Goal: Obtain resource: Obtain resource

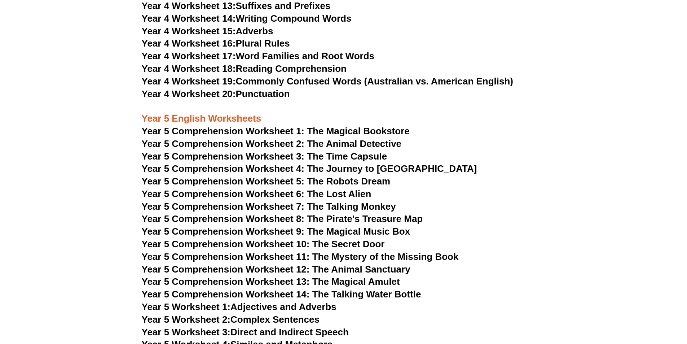
scroll to position [3078, 0]
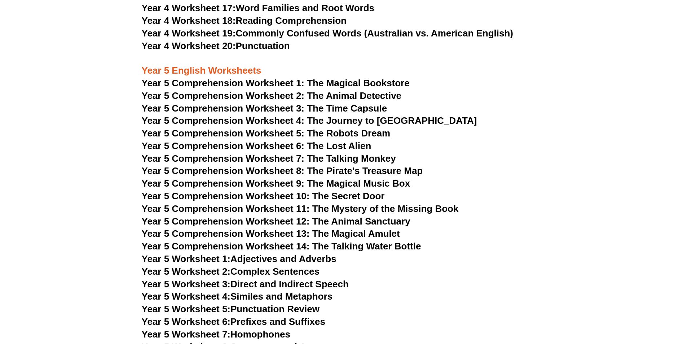
click at [201, 273] on span "Year 5 Worksheet 2:" at bounding box center [186, 271] width 89 height 11
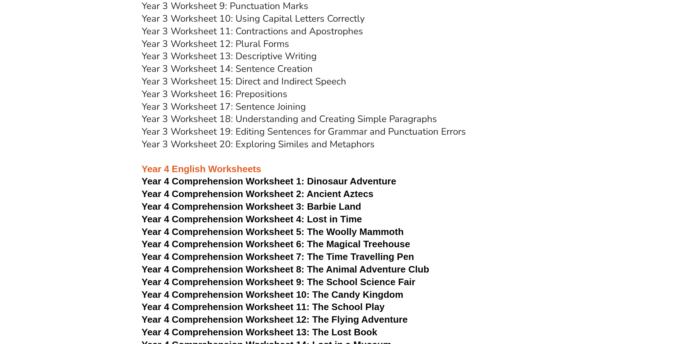
scroll to position [2405, 0]
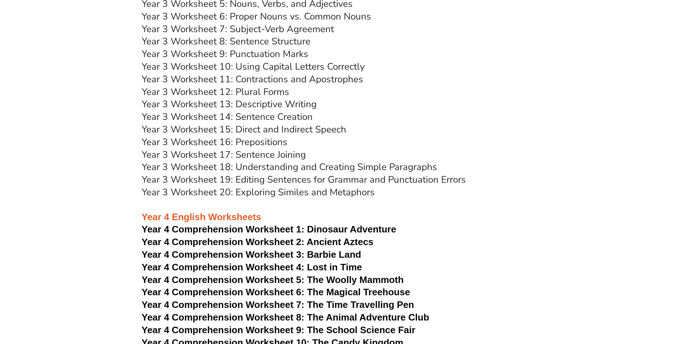
click at [202, 155] on link "Year 3 Worksheet 17: Sentence Joining" at bounding box center [224, 154] width 164 height 13
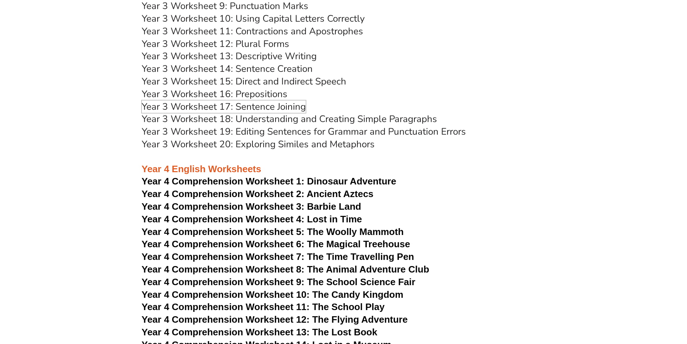
scroll to position [2500, 0]
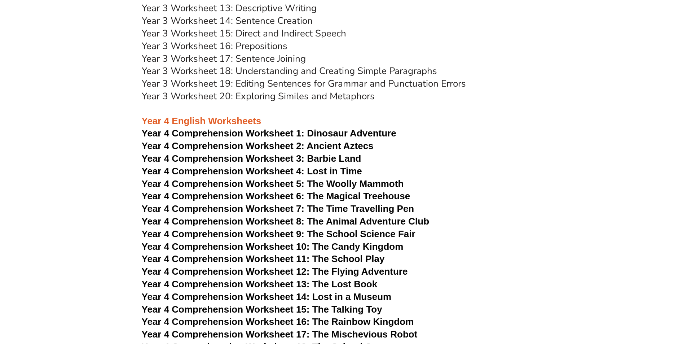
click at [197, 247] on span "Year 4 Comprehension Worksheet 10: The Candy Kingdom" at bounding box center [273, 246] width 262 height 11
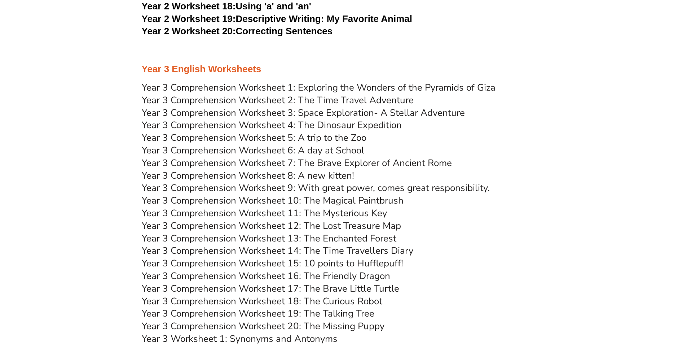
scroll to position [1875, 0]
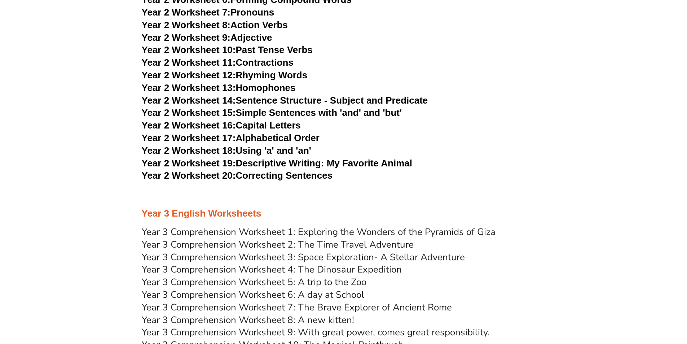
click at [194, 175] on span "Year 2 Worksheet 20:" at bounding box center [189, 175] width 94 height 11
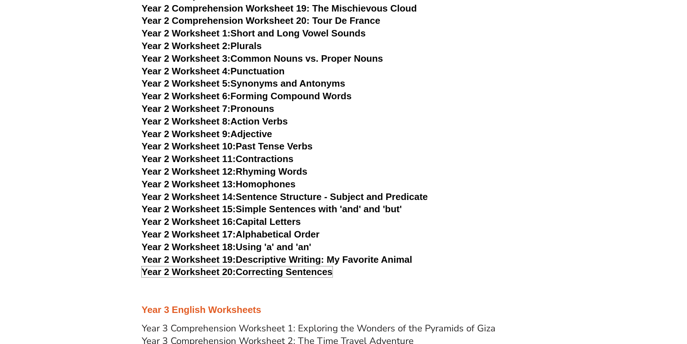
scroll to position [1587, 0]
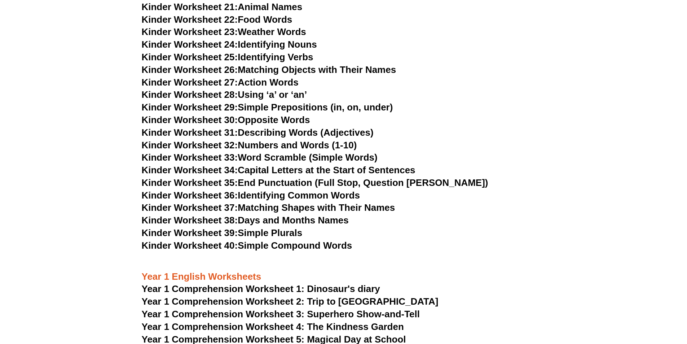
scroll to position [721, 0]
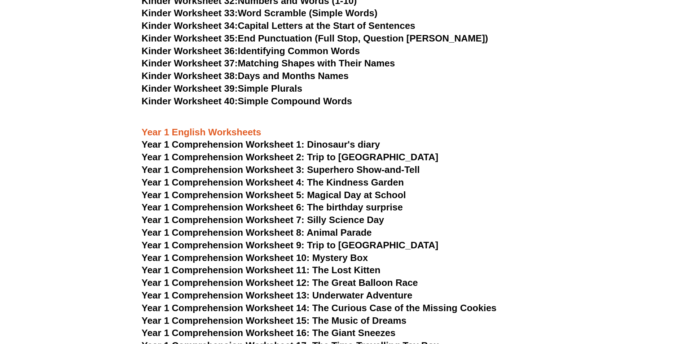
click at [277, 204] on span "Year 1 Comprehension Worksheet 6: The birthday surprise" at bounding box center [272, 207] width 261 height 11
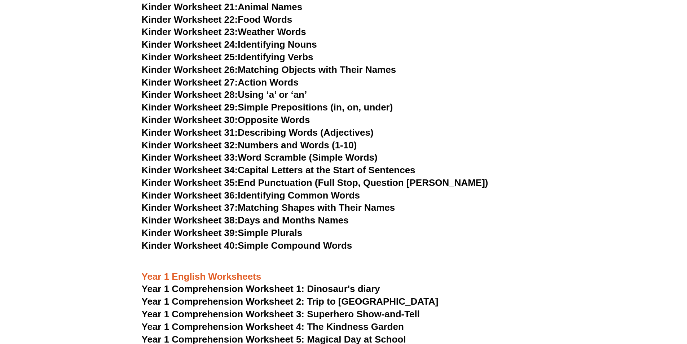
scroll to position [385, 0]
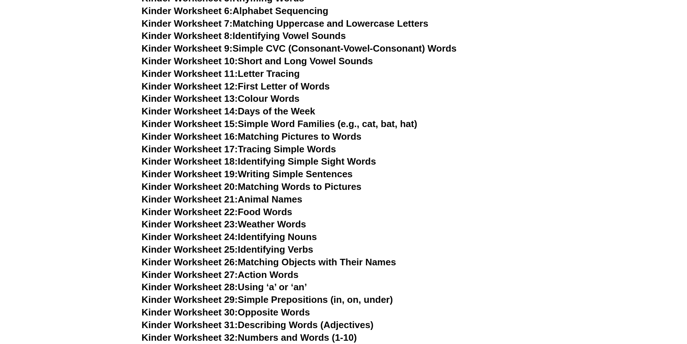
click at [250, 96] on link "Kinder Worksheet 13: Colour Words" at bounding box center [221, 98] width 158 height 11
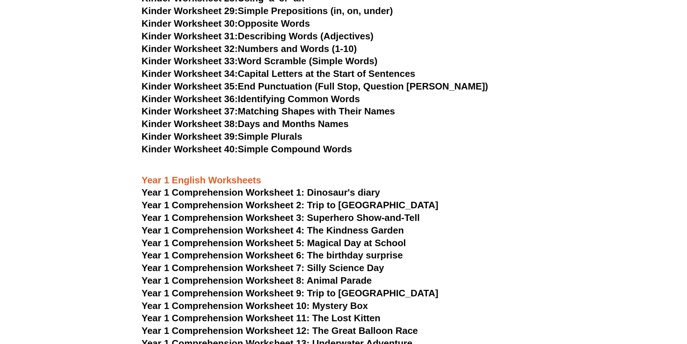
scroll to position [721, 0]
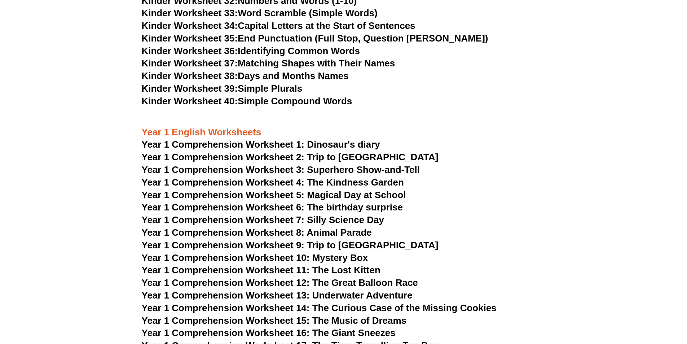
click at [269, 245] on span "Year 1 Comprehension Worksheet 9: Trip to [GEOGRAPHIC_DATA]" at bounding box center [290, 244] width 297 height 11
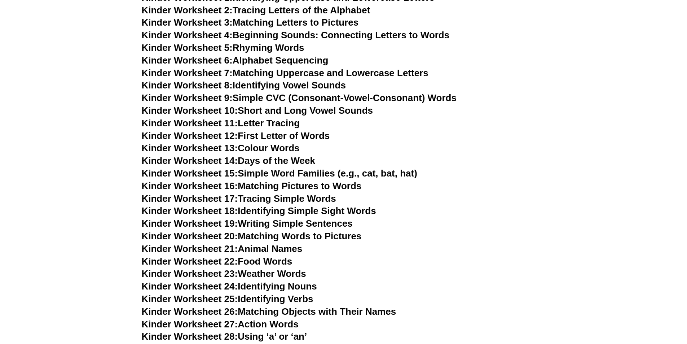
scroll to position [384, 0]
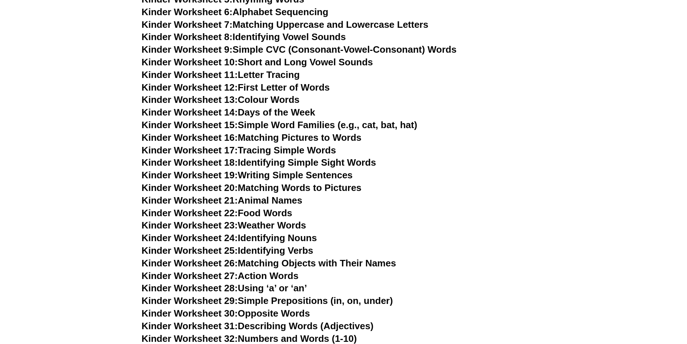
click at [280, 263] on link "Kinder Worksheet 26: Matching Objects with Their Names" at bounding box center [269, 263] width 255 height 11
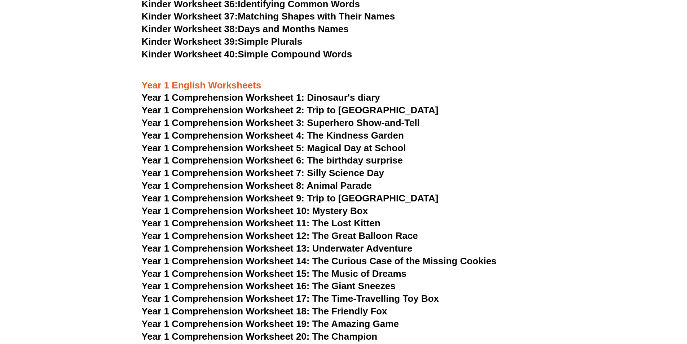
scroll to position [817, 0]
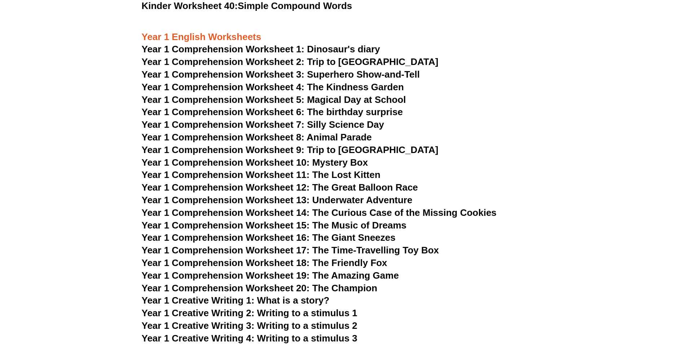
click at [275, 200] on span "Year 1 Comprehension Worksheet 13: Underwater Adventure" at bounding box center [277, 199] width 271 height 11
click at [229, 138] on span "Year 1 Comprehension Worksheet 8: Animal Parade" at bounding box center [257, 137] width 230 height 11
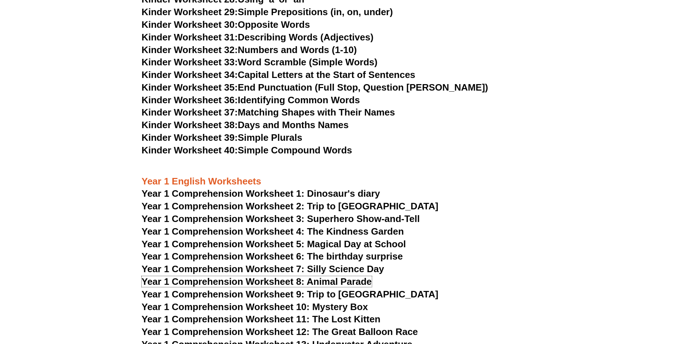
scroll to position [624, 0]
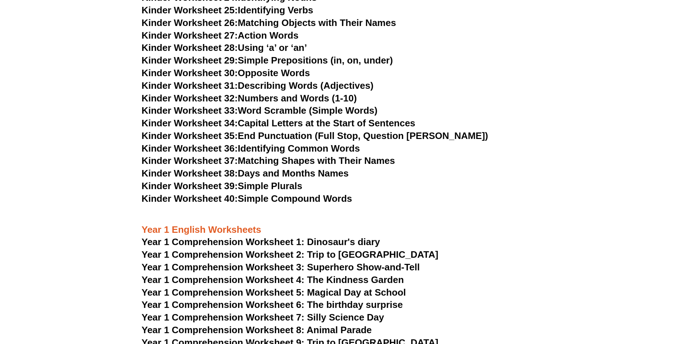
click at [282, 172] on link "Kinder Worksheet 38: Days and Months Names" at bounding box center [245, 173] width 207 height 11
click at [225, 159] on span "Kinder Worksheet 37:" at bounding box center [190, 160] width 96 height 11
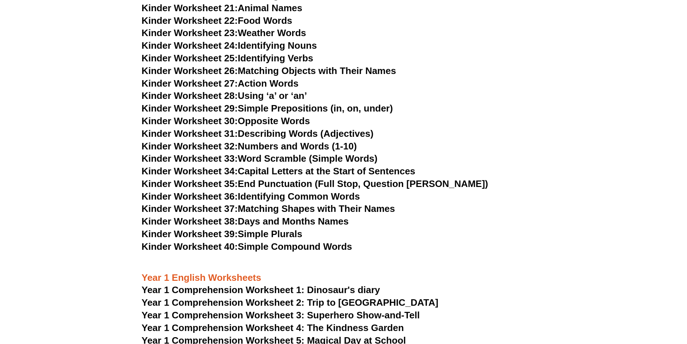
click at [263, 121] on link "Kinder Worksheet 30: Opposite Words" at bounding box center [226, 120] width 168 height 11
click at [281, 73] on link "Kinder Worksheet 26: Matching Objects with Their Names" at bounding box center [269, 70] width 255 height 11
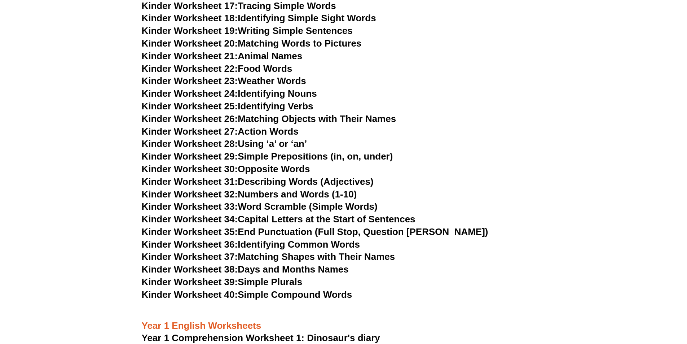
click at [195, 69] on span "Kinder Worksheet 22:" at bounding box center [190, 68] width 96 height 11
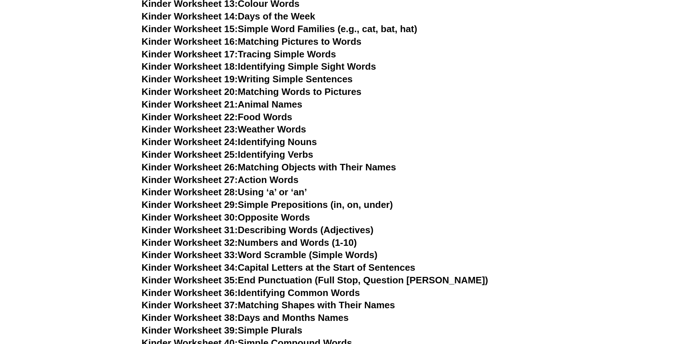
click at [279, 79] on link "Kinder Worksheet 19: Writing Simple Sentences" at bounding box center [247, 79] width 211 height 11
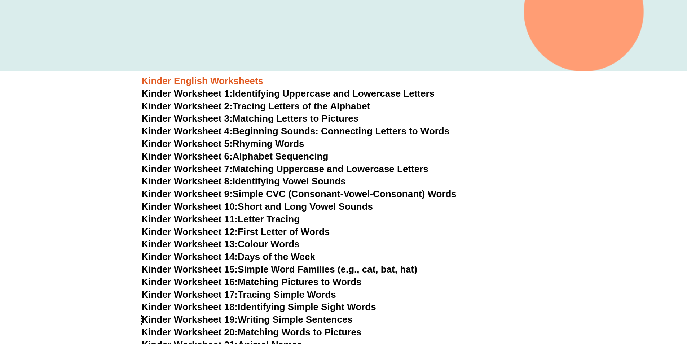
scroll to position [191, 0]
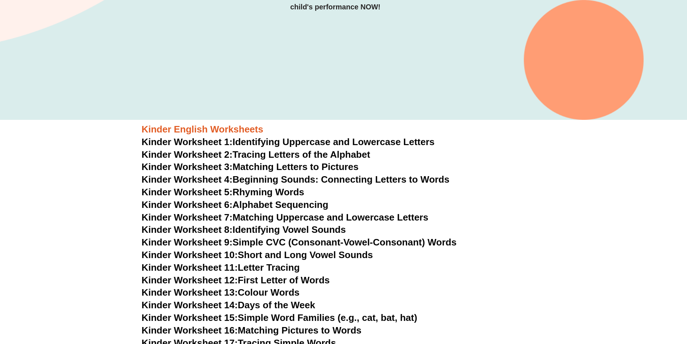
click at [268, 167] on link "Kinder Worksheet 3: Matching Letters to Pictures" at bounding box center [250, 166] width 217 height 11
